Goal: Task Accomplishment & Management: Manage account settings

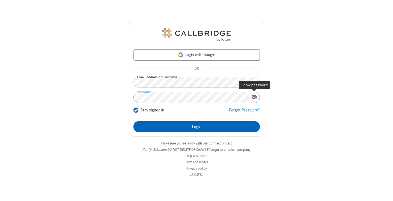
click at [197, 127] on button "Login" at bounding box center [197, 126] width 127 height 11
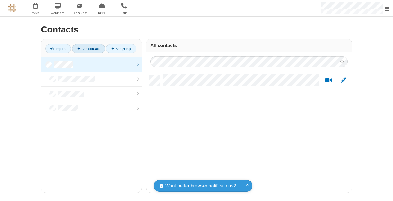
click at [89, 49] on link "Add contact" at bounding box center [88, 48] width 33 height 9
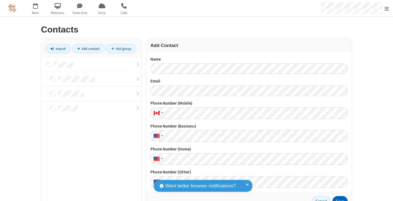
click at [338, 199] on button "Save" at bounding box center [340, 201] width 15 height 11
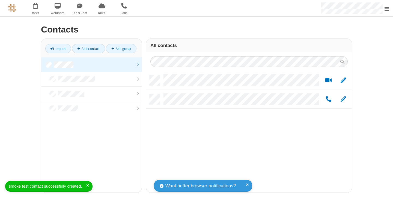
scroll to position [117, 202]
click at [89, 49] on link "Add contact" at bounding box center [88, 48] width 33 height 9
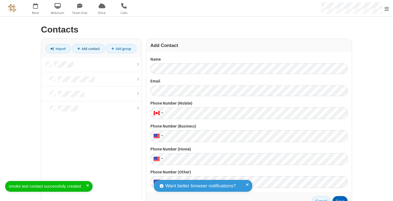
click at [338, 199] on button "Save" at bounding box center [340, 201] width 15 height 11
